Goal: Information Seeking & Learning: Learn about a topic

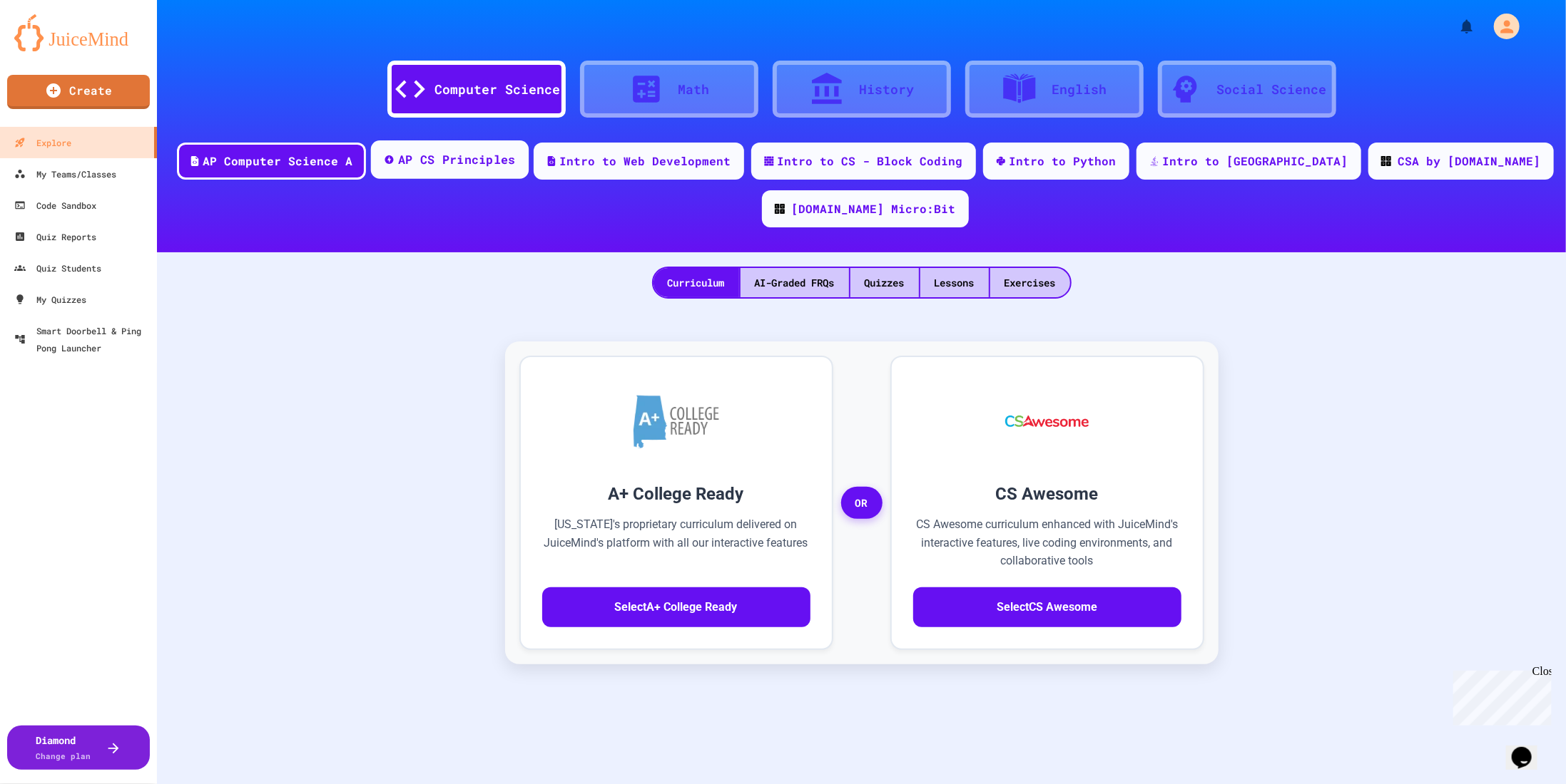
click at [490, 171] on div "AP CS Principles" at bounding box center [449, 160] width 157 height 38
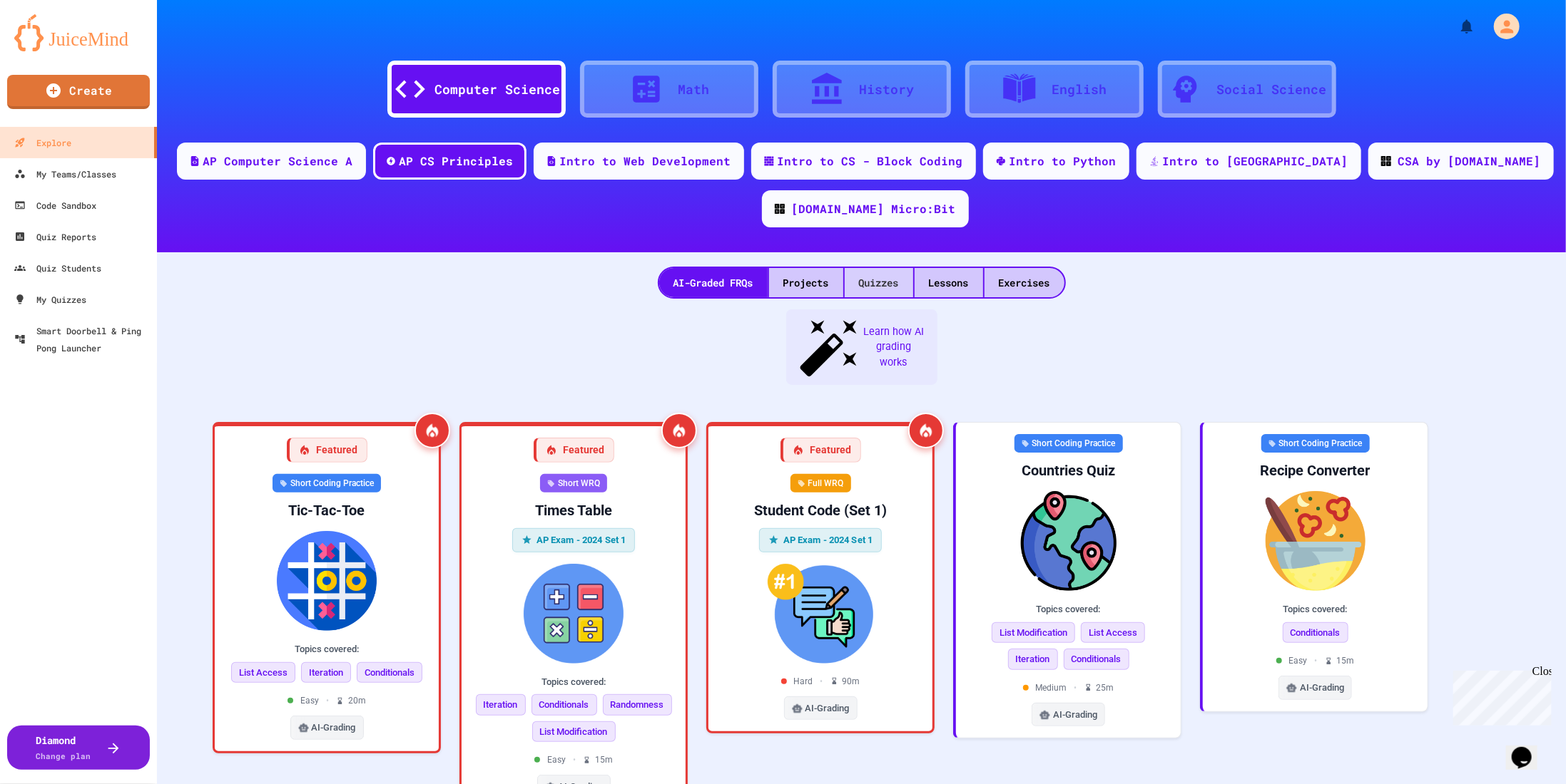
click at [863, 268] on div "Quizzes" at bounding box center [878, 282] width 68 height 29
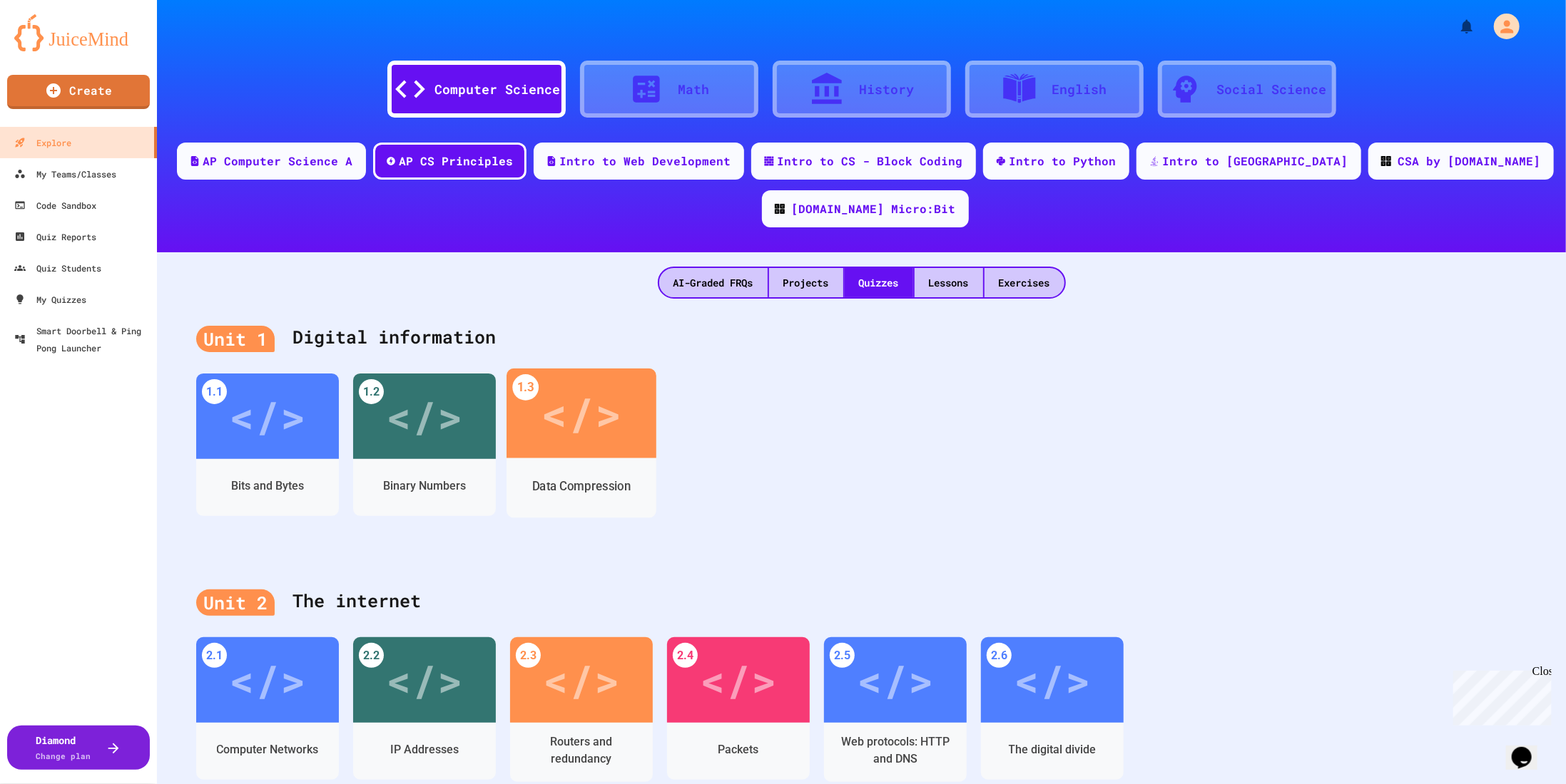
click at [590, 380] on div "</>" at bounding box center [580, 414] width 81 height 67
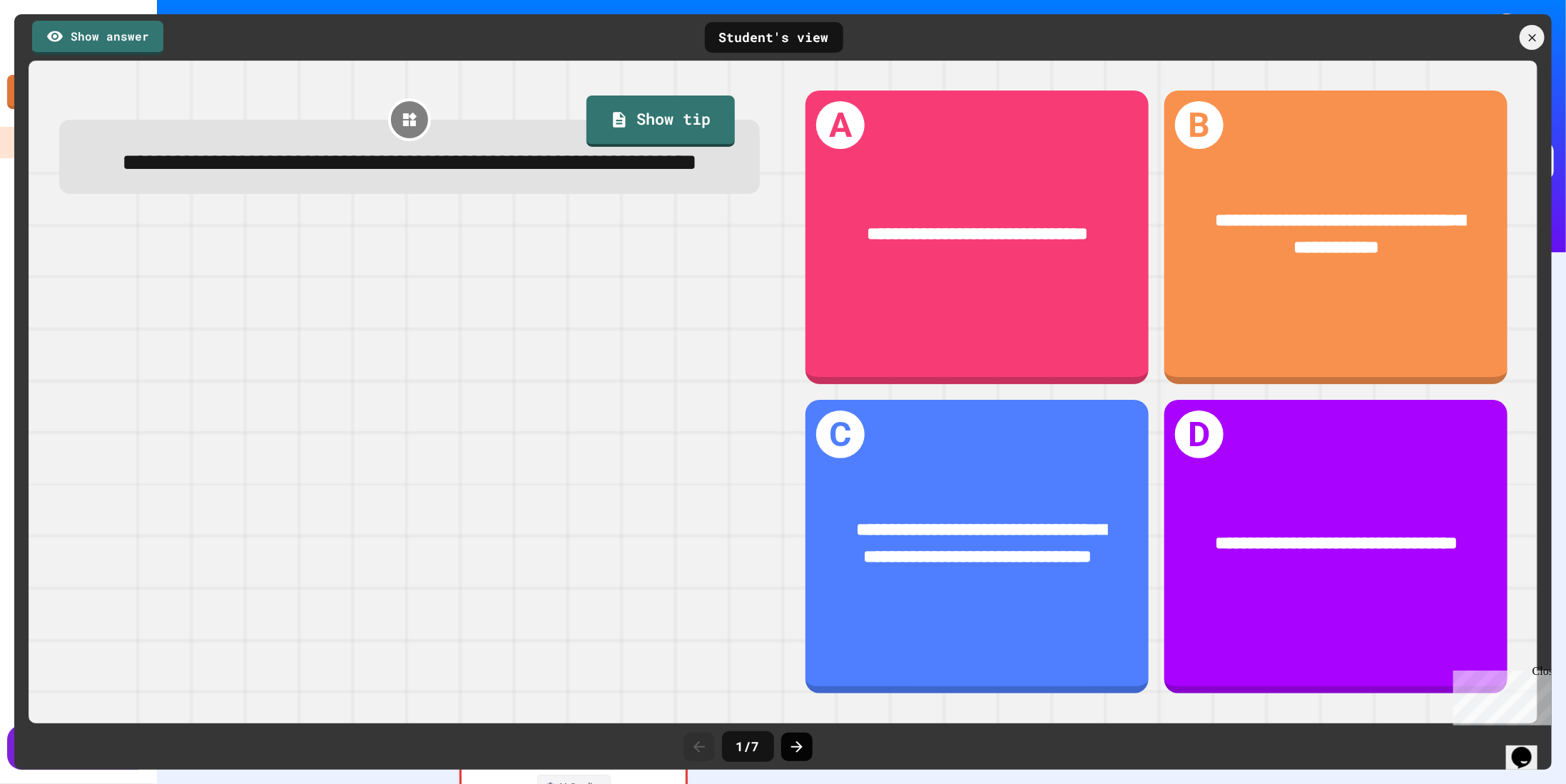
click at [797, 757] on div at bounding box center [797, 747] width 32 height 28
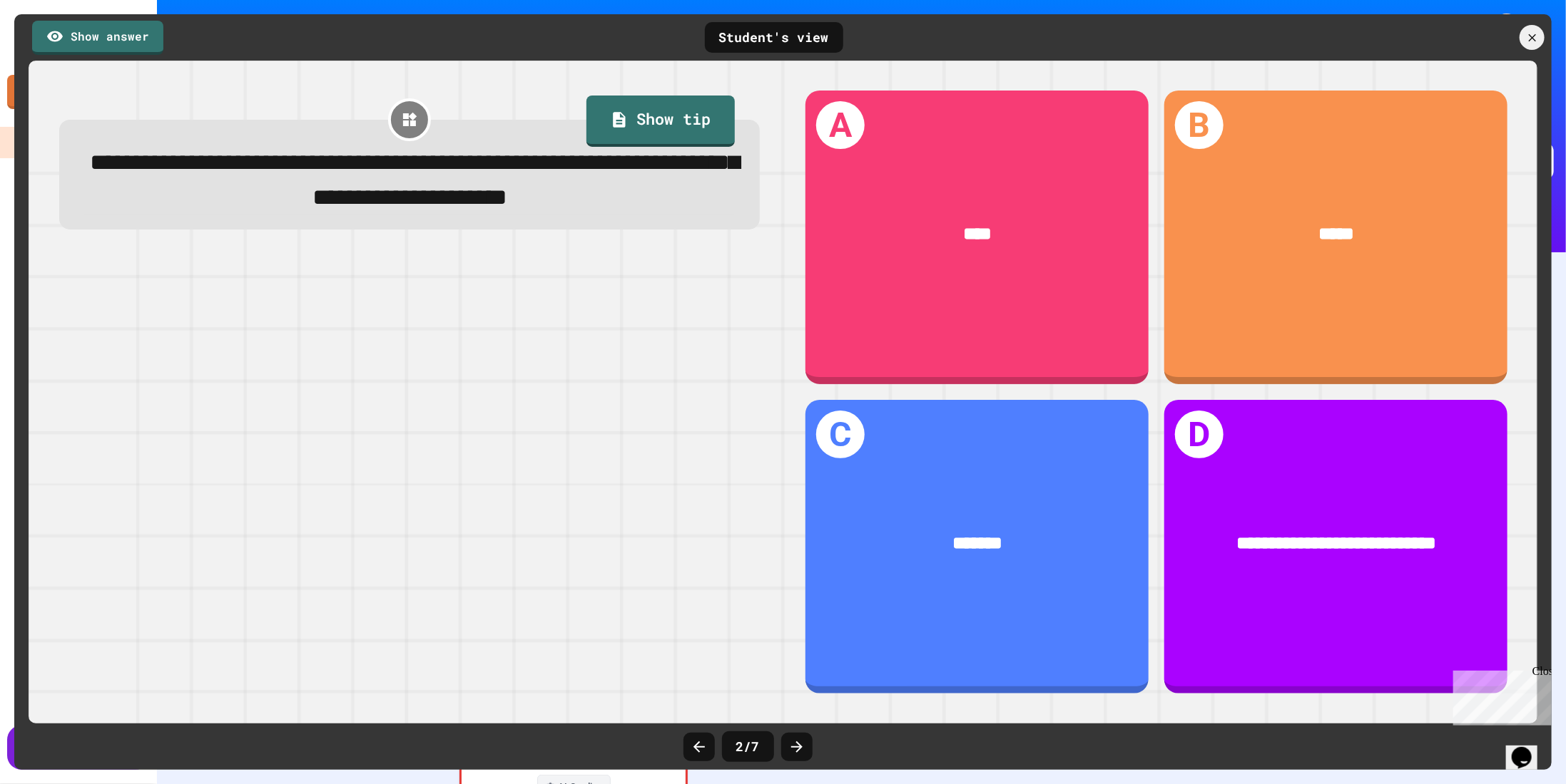
click at [797, 757] on div at bounding box center [797, 747] width 32 height 28
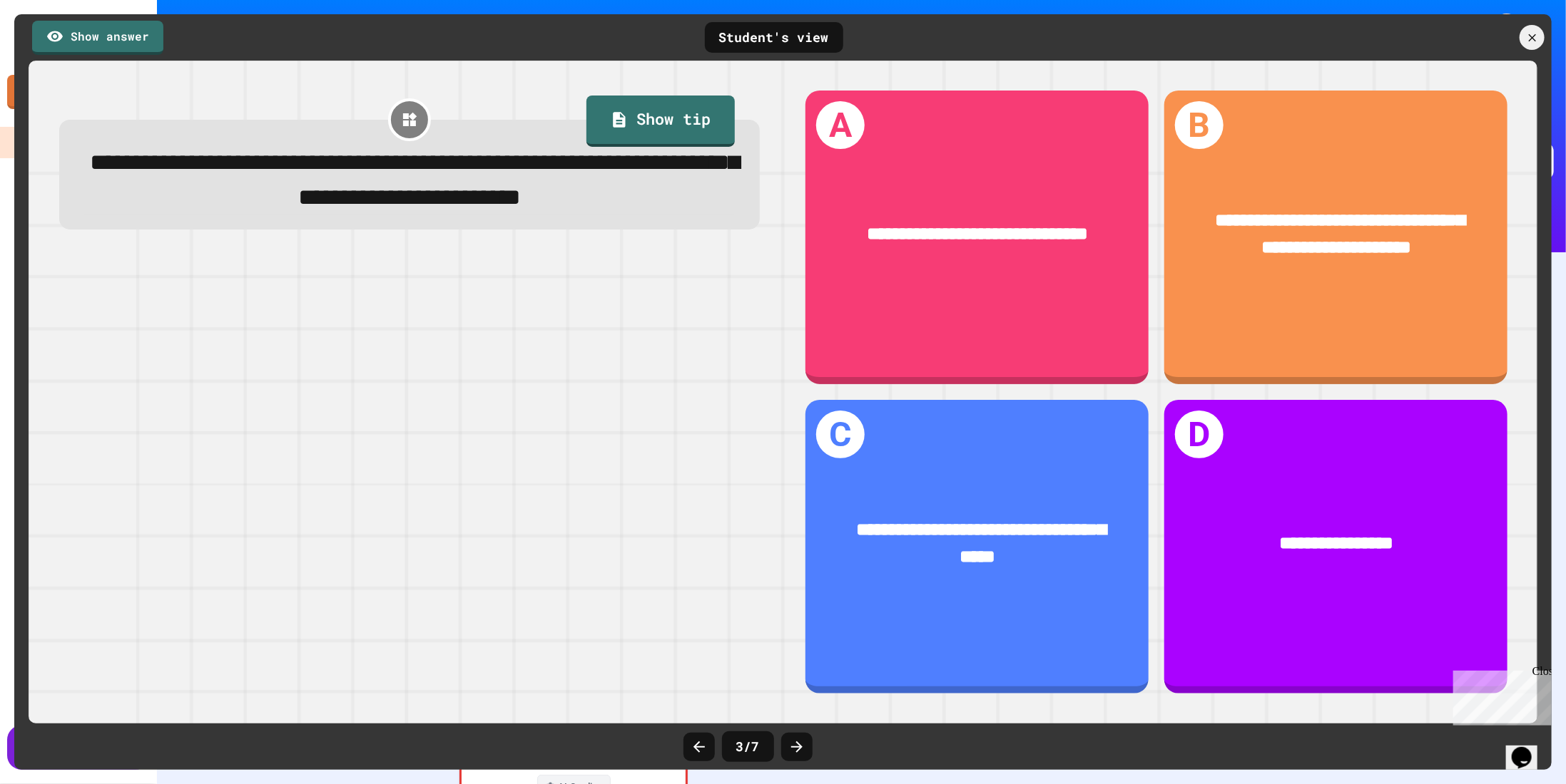
click at [797, 757] on div at bounding box center [797, 747] width 32 height 28
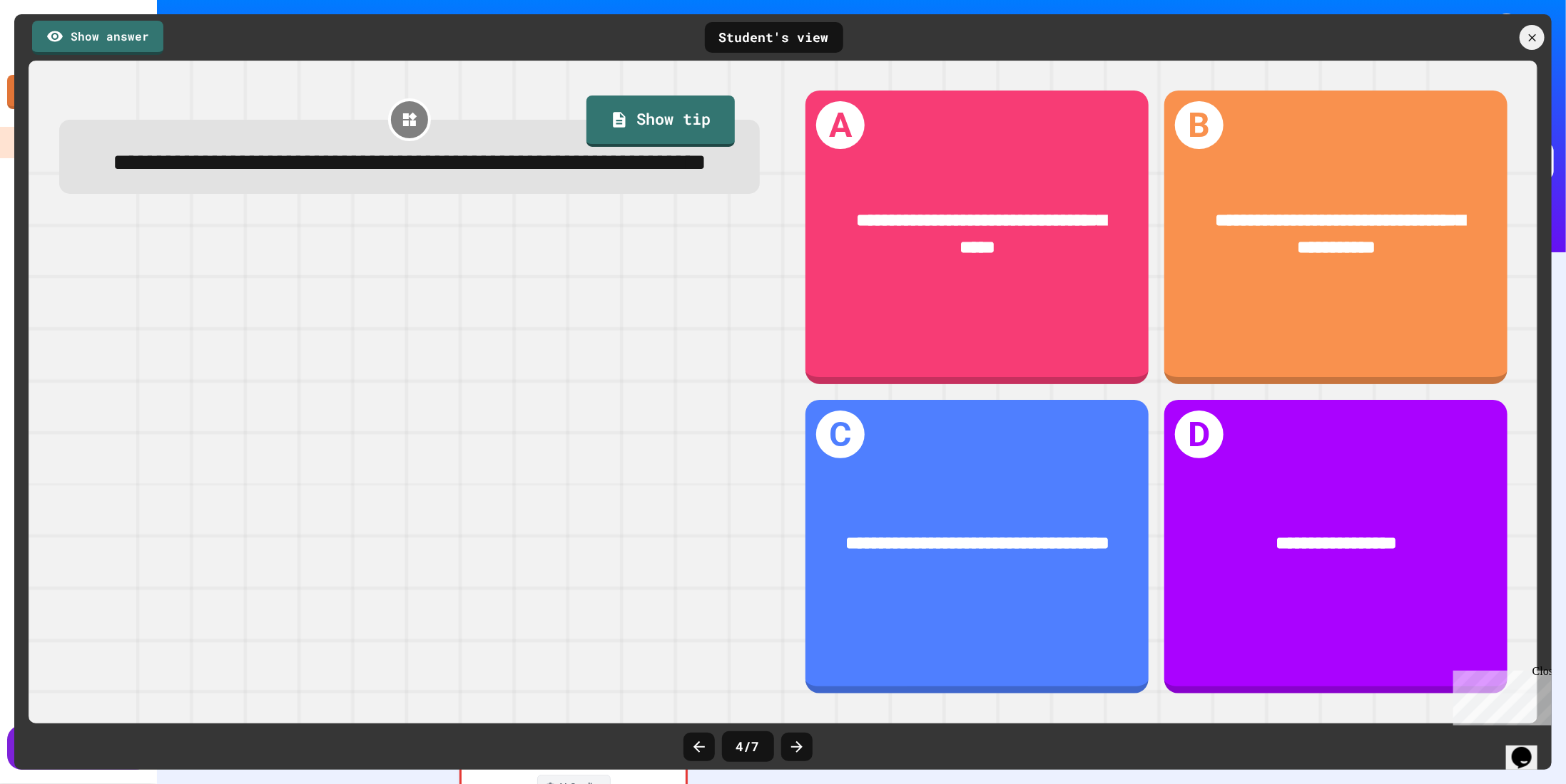
click at [797, 757] on div at bounding box center [797, 747] width 32 height 28
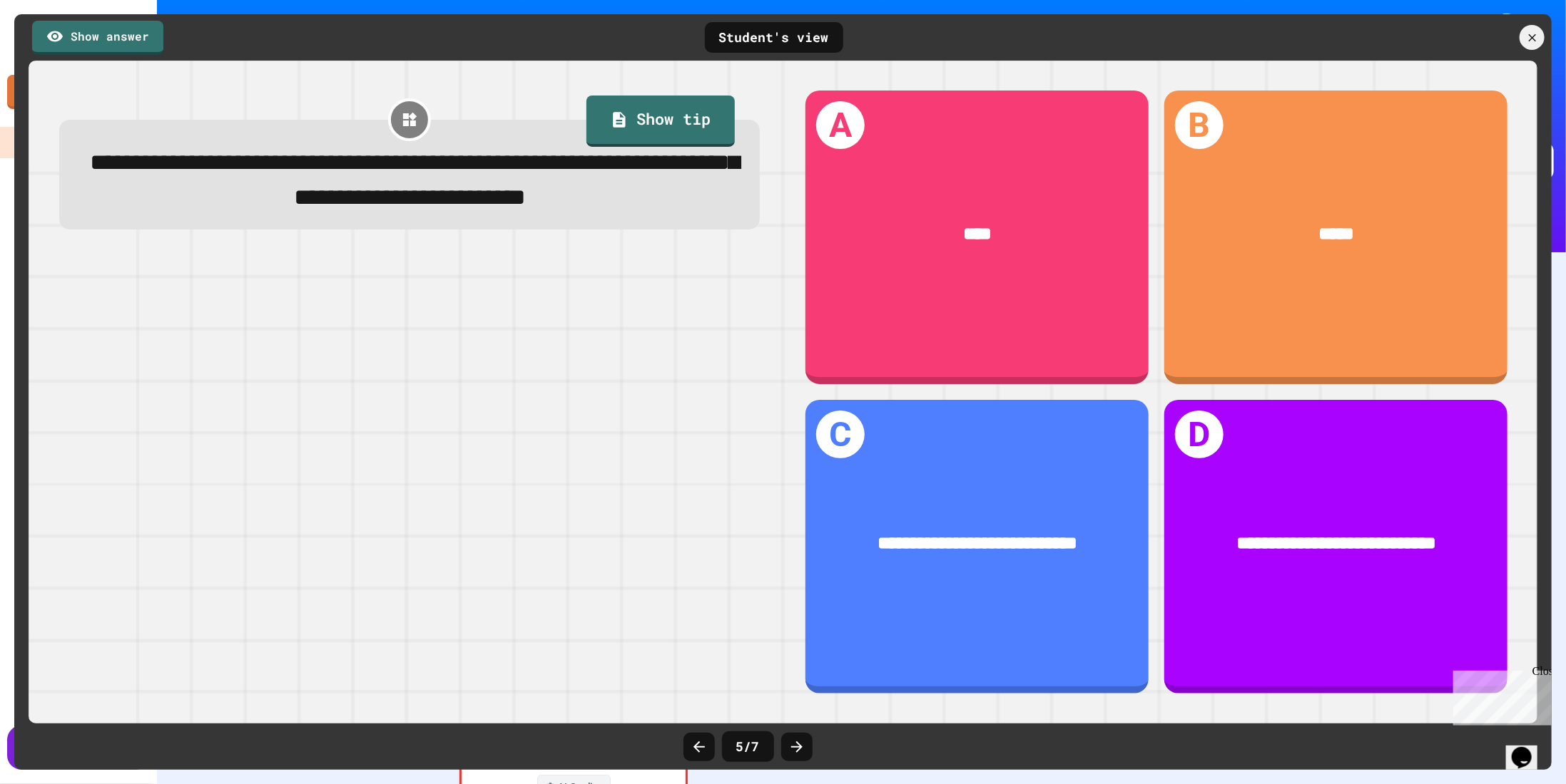
click at [797, 757] on div at bounding box center [797, 747] width 32 height 28
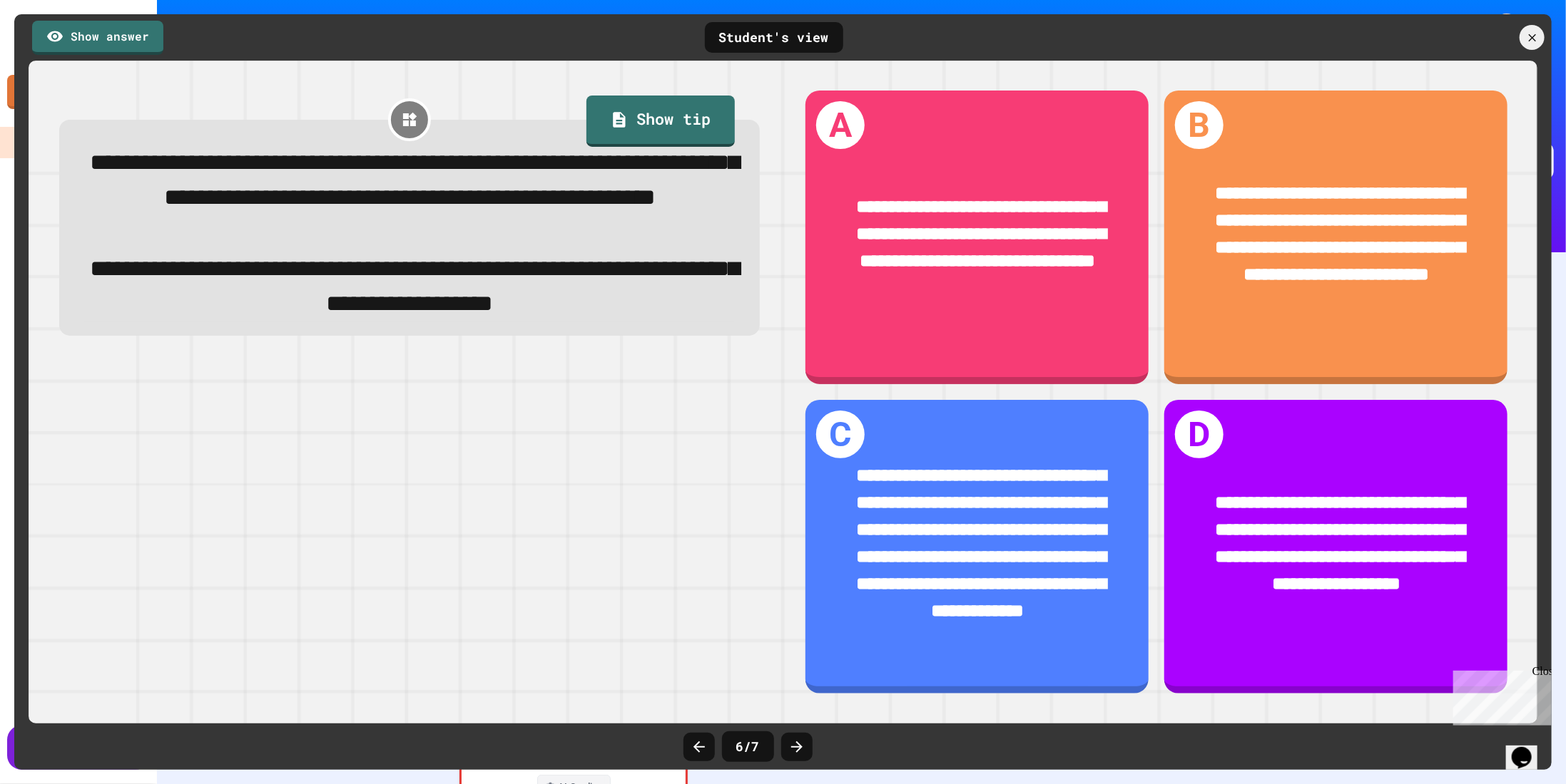
click at [797, 757] on div at bounding box center [797, 747] width 32 height 28
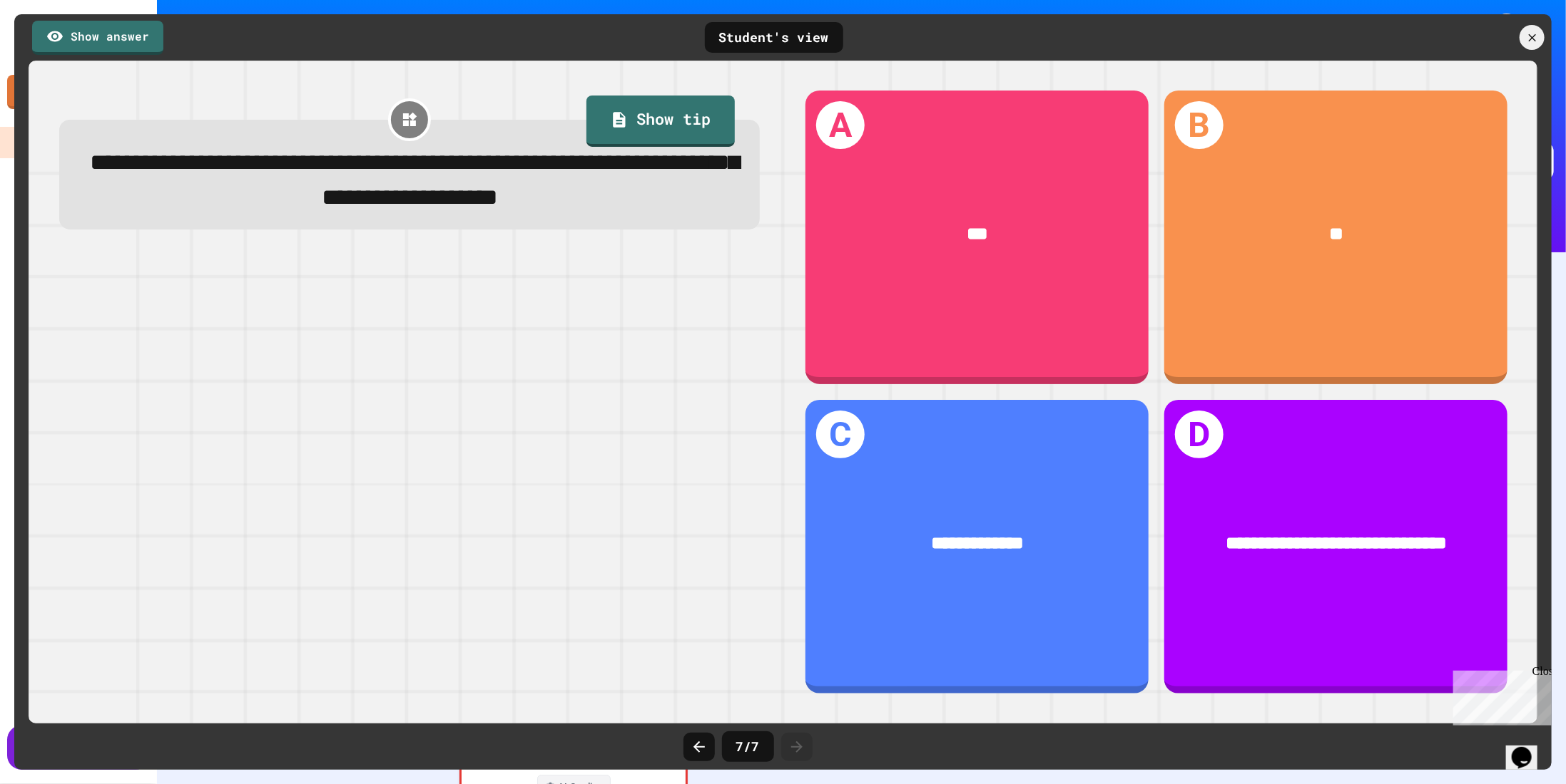
click at [797, 757] on div at bounding box center [797, 747] width 32 height 28
click at [1534, 38] on icon at bounding box center [1531, 37] width 9 height 9
